Goal: Find specific page/section: Find specific page/section

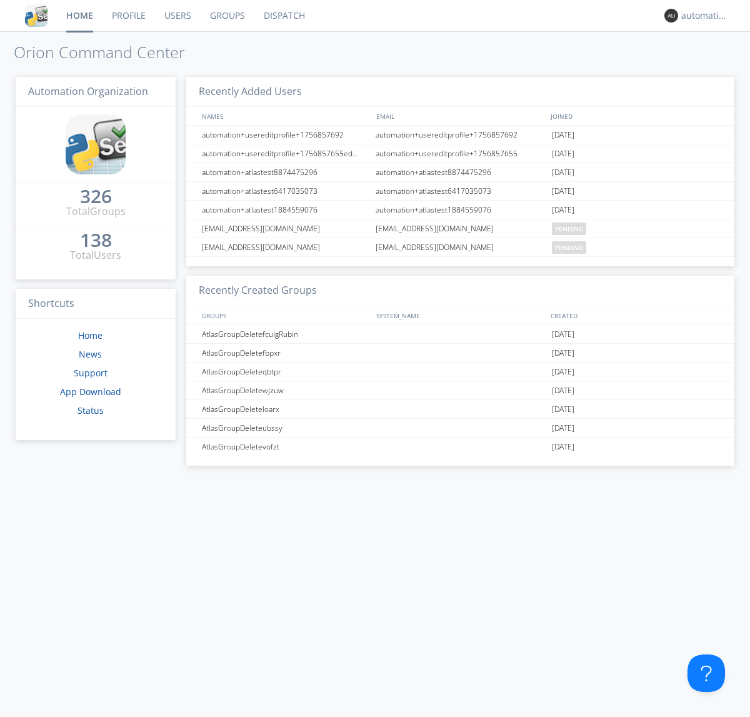
click at [283, 16] on link "Dispatch" at bounding box center [284, 15] width 60 height 31
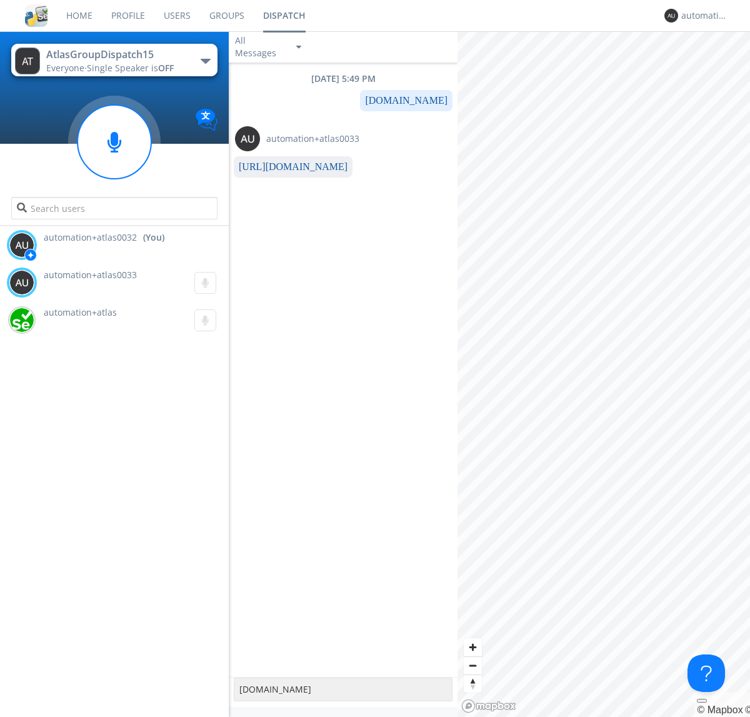
type textarea "[DOMAIN_NAME]"
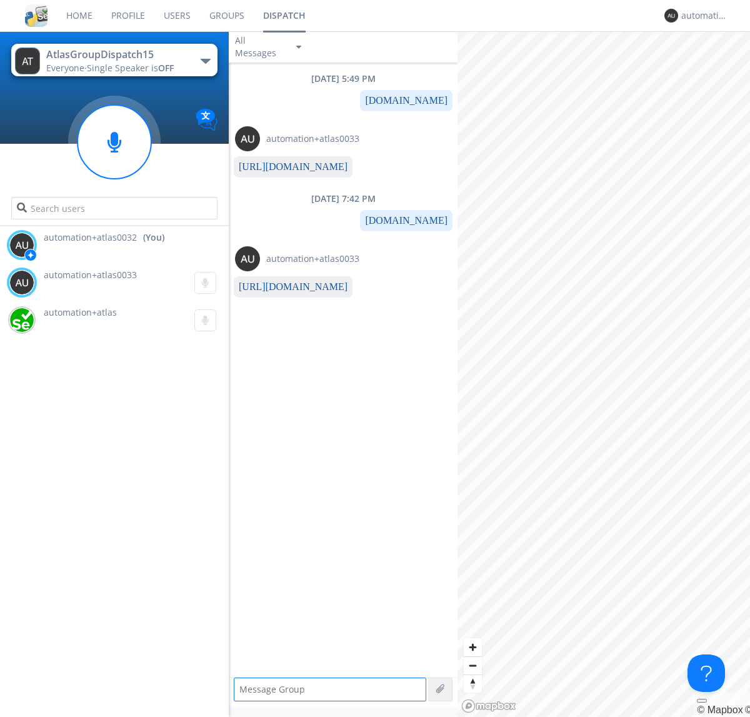
click at [288, 287] on link "[URL][DOMAIN_NAME]" at bounding box center [293, 286] width 109 height 11
click at [702, 16] on div "automation+atlas0032" at bounding box center [705, 15] width 47 height 13
